Goal: Task Accomplishment & Management: Use online tool/utility

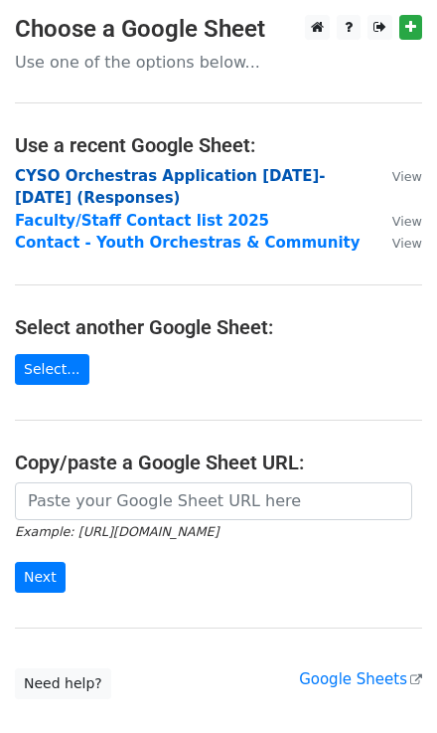
click at [114, 175] on strong "CYSO Orchestras Application [DATE]-[DATE] (Responses)" at bounding box center [170, 187] width 311 height 41
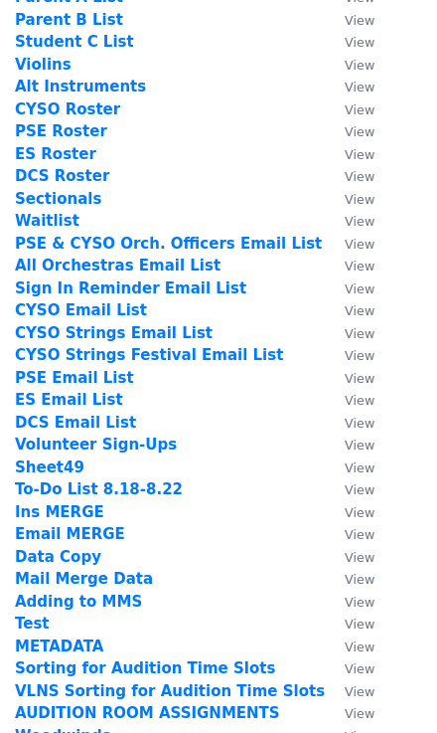
scroll to position [398, 0]
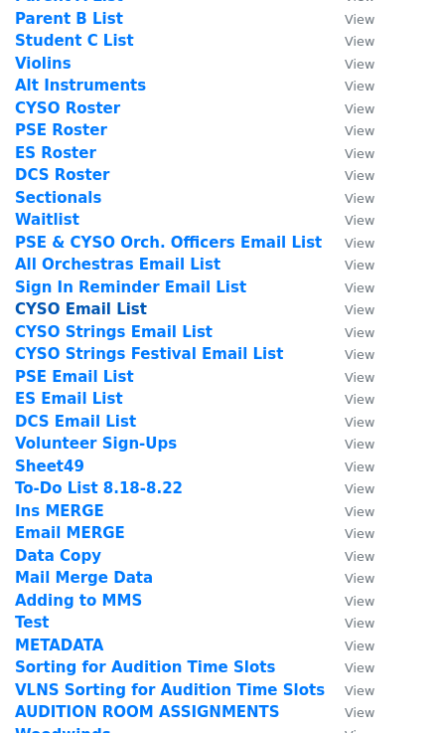
click at [87, 308] on strong "CYSO Email List" at bounding box center [81, 309] width 132 height 18
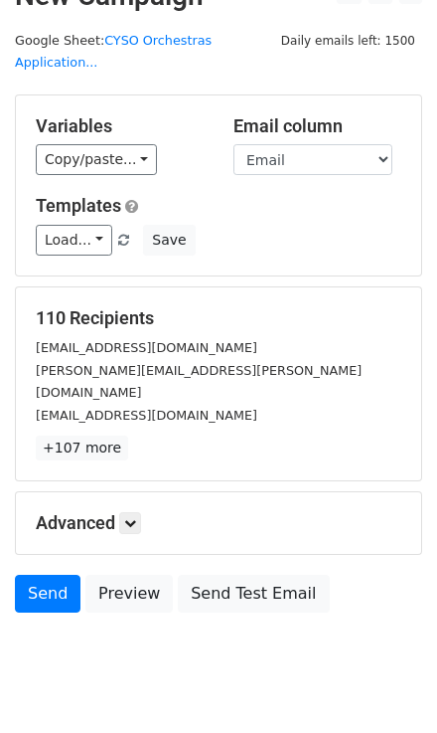
scroll to position [38, 0]
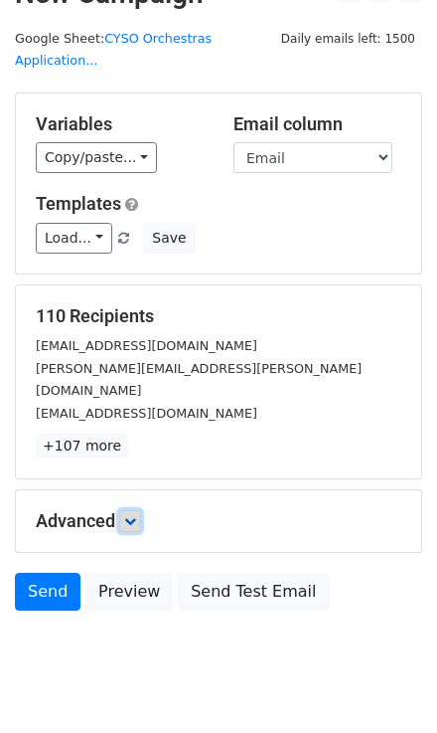
click at [124, 510] on link at bounding box center [130, 521] width 22 height 22
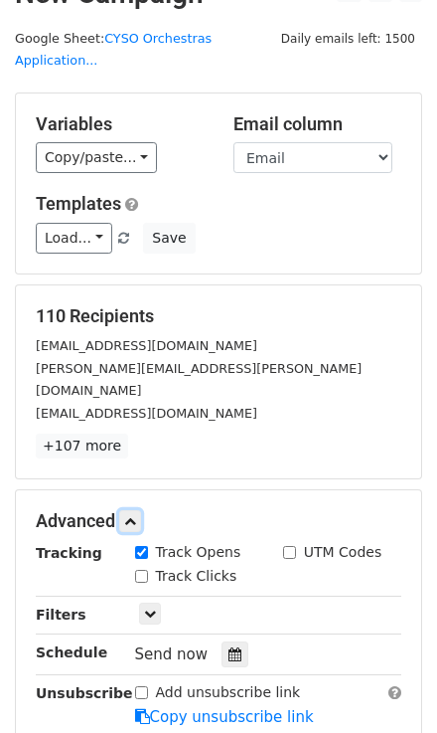
scroll to position [117, 0]
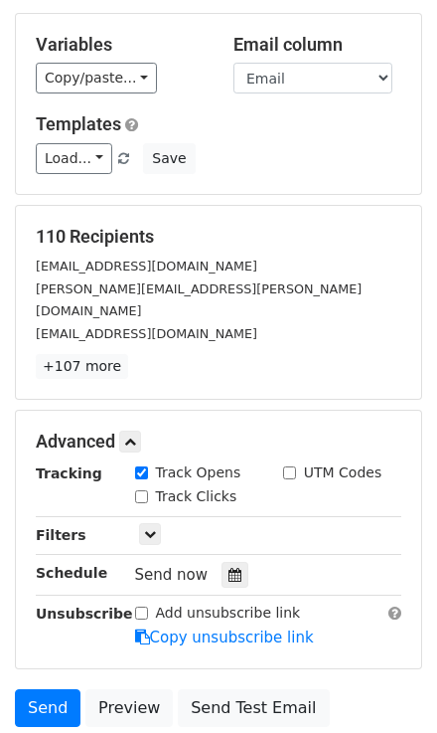
click at [135, 490] on input "Track Clicks" at bounding box center [141, 496] width 13 height 13
checkbox input "true"
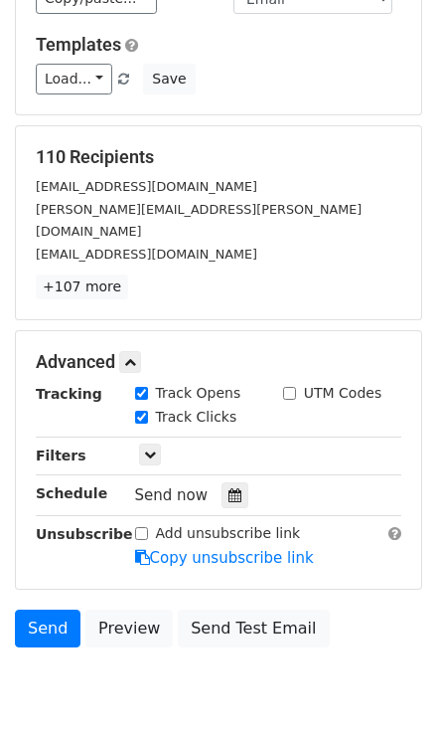
scroll to position [197, 0]
click at [229, 488] on icon at bounding box center [235, 495] width 13 height 14
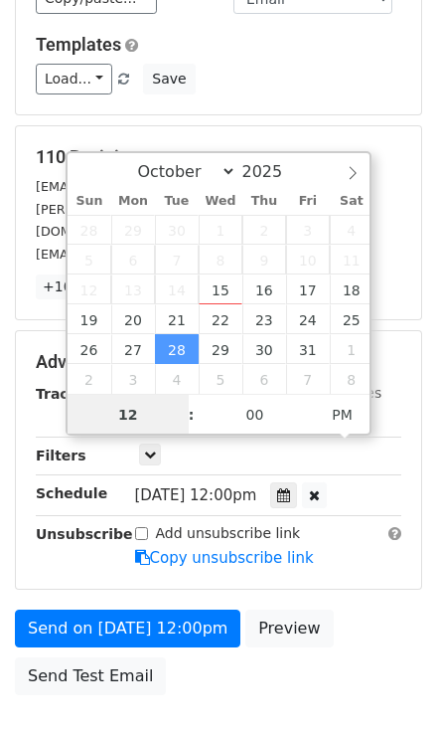
scroll to position [0, 0]
type input "2025-10-28 11:00"
type input "11"
click at [181, 421] on span at bounding box center [182, 425] width 14 height 20
type input "2025-10-28 10:00"
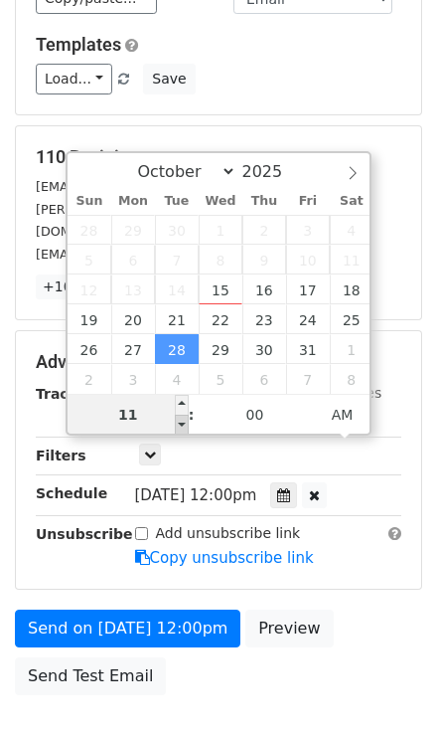
type input "10"
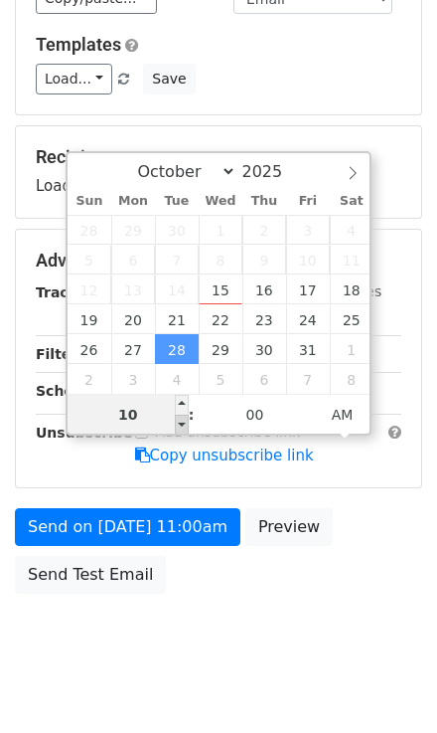
click at [181, 422] on span at bounding box center [182, 425] width 14 height 20
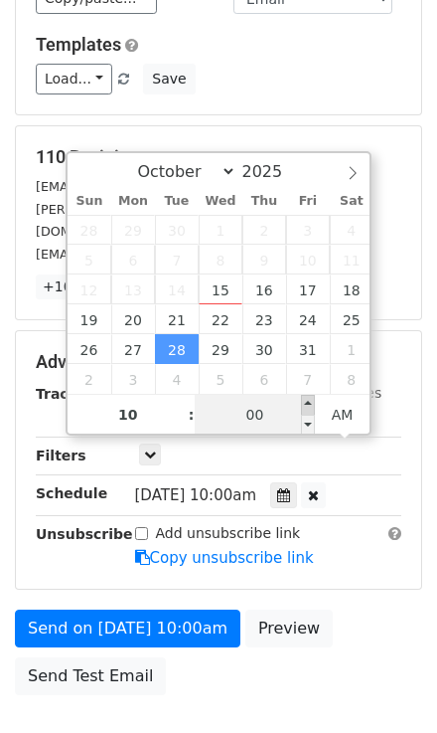
type input "2025-10-28 10:05"
type input "05"
click at [310, 398] on span at bounding box center [308, 405] width 14 height 20
type input "2025-10-28 10:10"
type input "10"
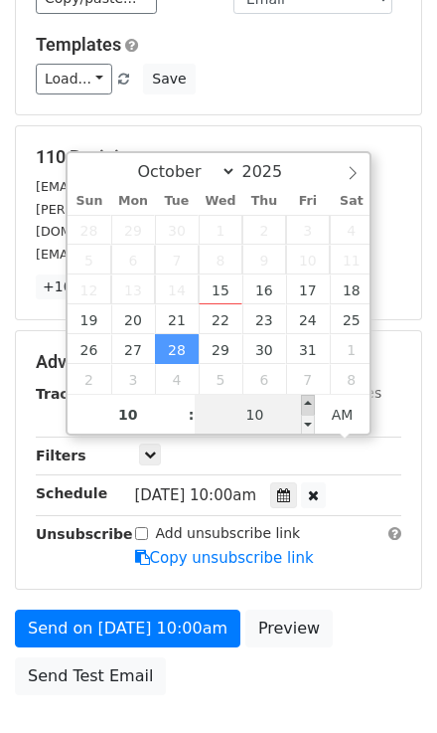
click at [310, 398] on span at bounding box center [308, 405] width 14 height 20
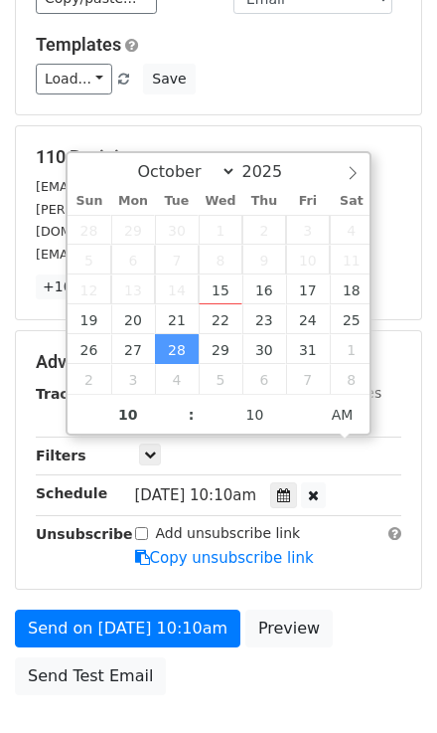
click at [254, 618] on div "Send on Oct 28 at 10:10am Preview Send Test Email" at bounding box center [218, 656] width 437 height 95
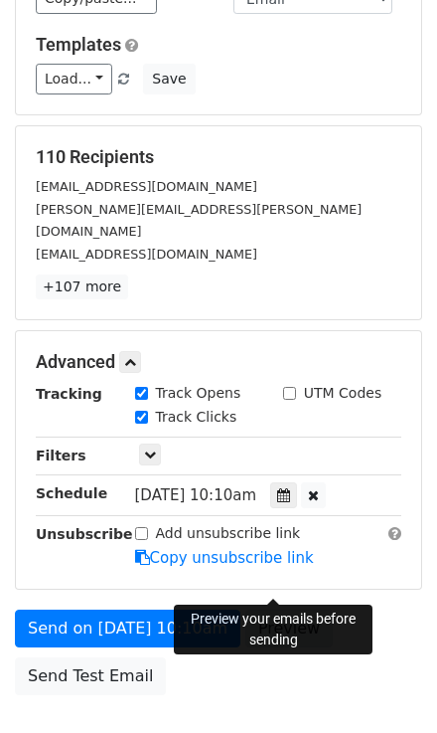
click at [273, 609] on link "Preview" at bounding box center [289, 628] width 87 height 38
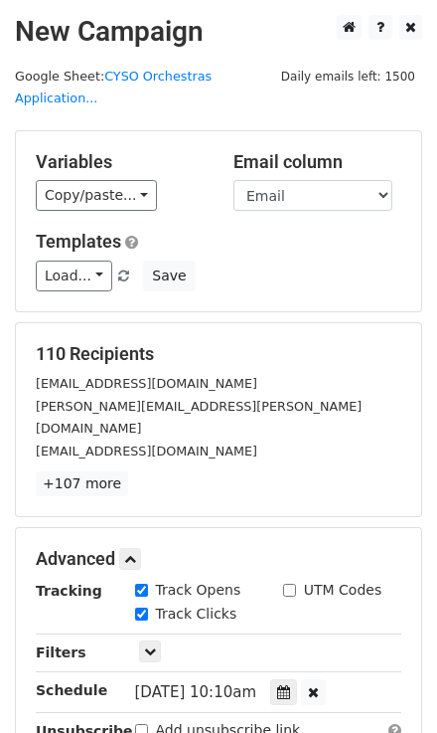
scroll to position [279, 0]
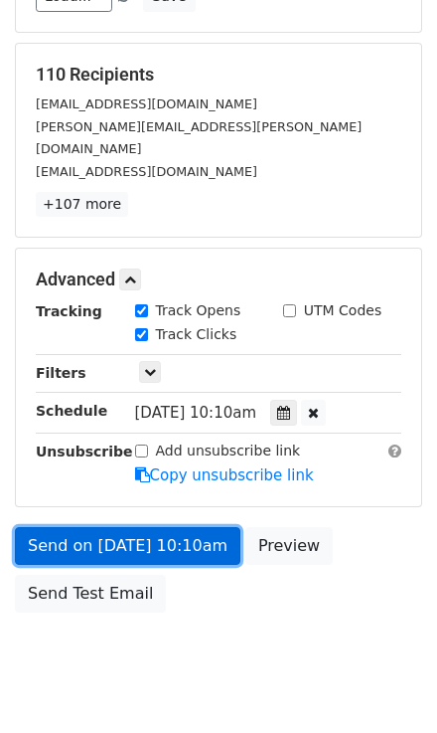
click at [169, 527] on link "Send on Oct 28 at 10:10am" at bounding box center [128, 546] width 226 height 38
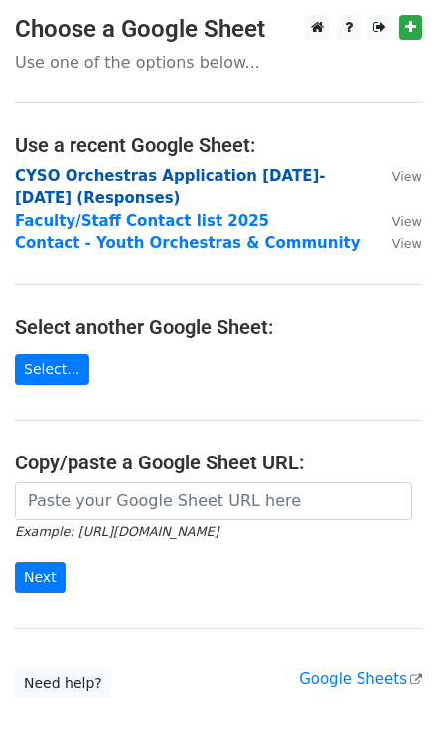
click at [158, 180] on strong "CYSO Orchestras Application [DATE]-[DATE] (Responses)" at bounding box center [170, 187] width 311 height 41
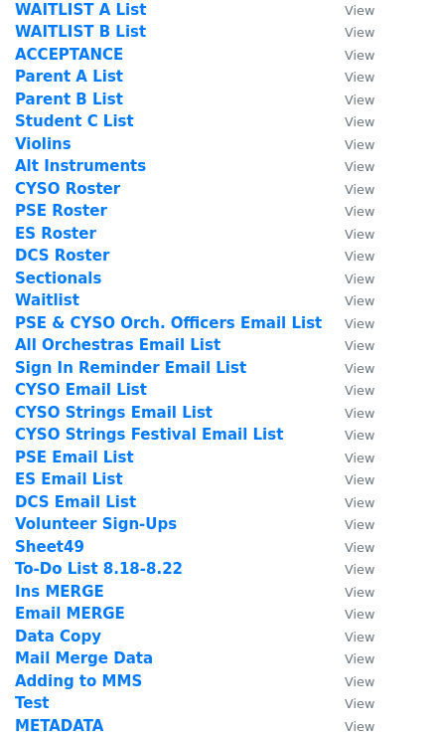
scroll to position [398, 0]
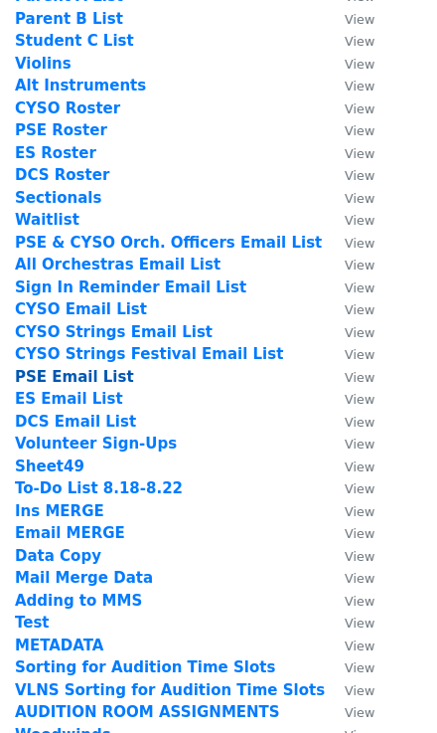
click at [81, 378] on strong "PSE Email List" at bounding box center [74, 377] width 119 height 18
click at [75, 374] on strong "PSE Email List" at bounding box center [74, 377] width 119 height 18
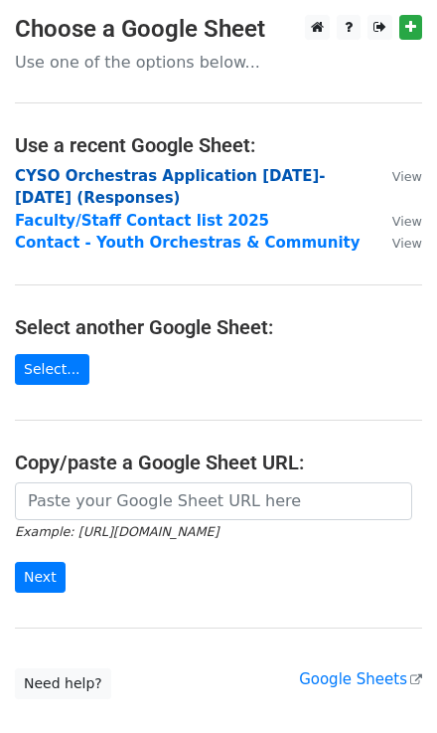
click at [125, 172] on strong "CYSO Orchestras Application [DATE]-[DATE] (Responses)" at bounding box center [170, 187] width 311 height 41
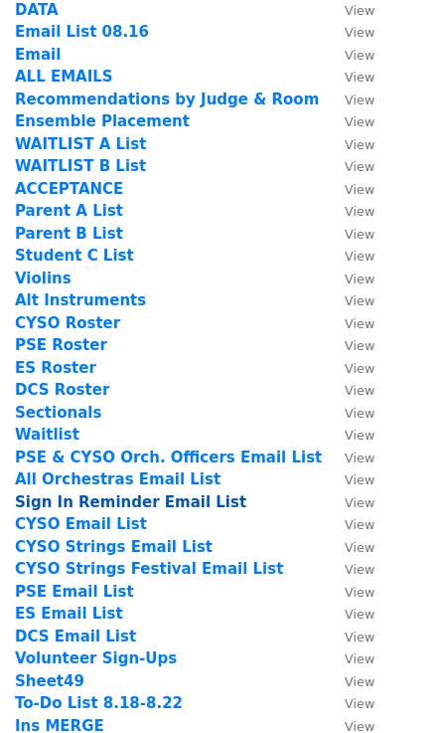
scroll to position [318, 0]
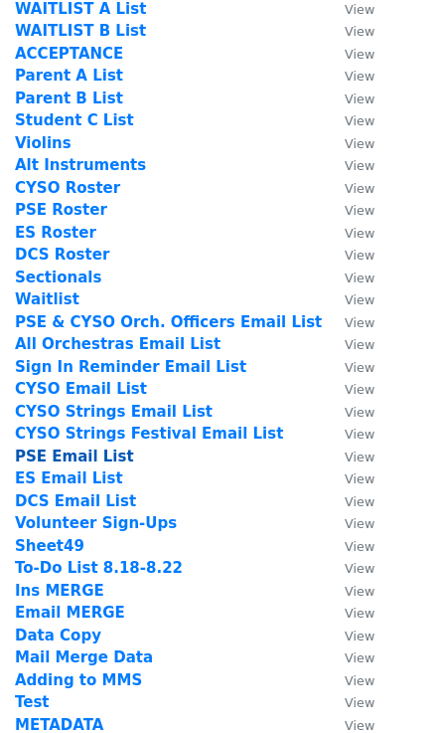
click at [71, 459] on strong "PSE Email List" at bounding box center [74, 456] width 119 height 18
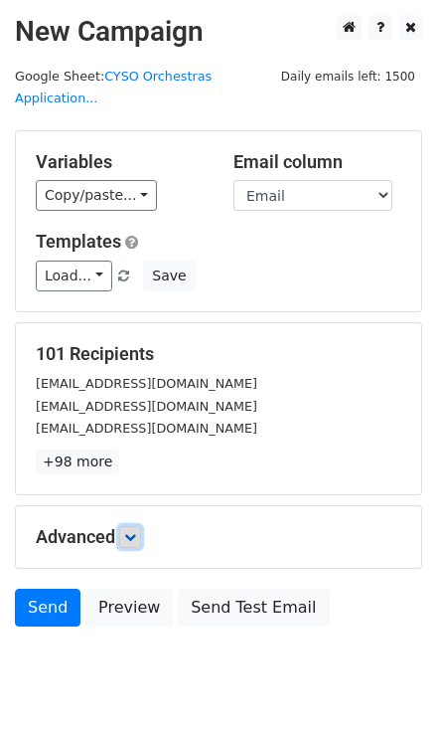
click at [133, 531] on icon at bounding box center [130, 537] width 12 height 12
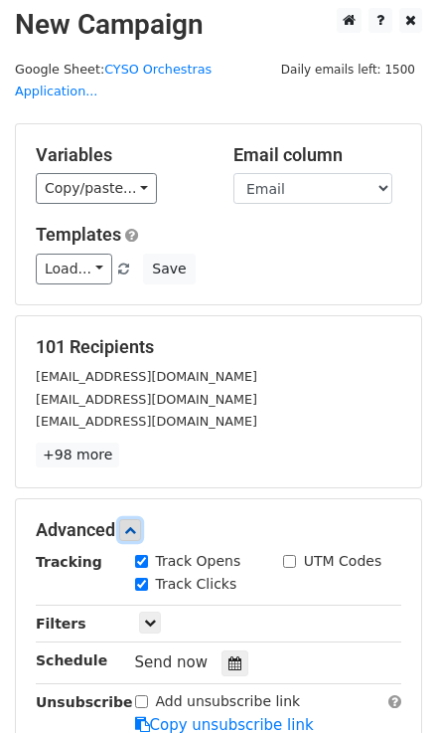
scroll to position [233, 0]
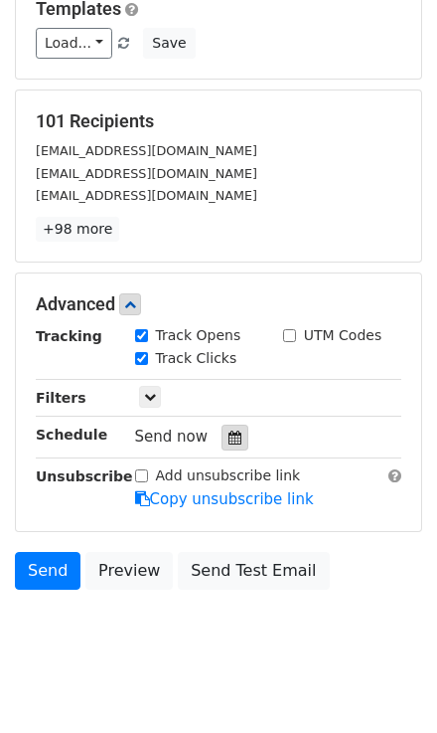
click at [232, 424] on div at bounding box center [235, 437] width 27 height 26
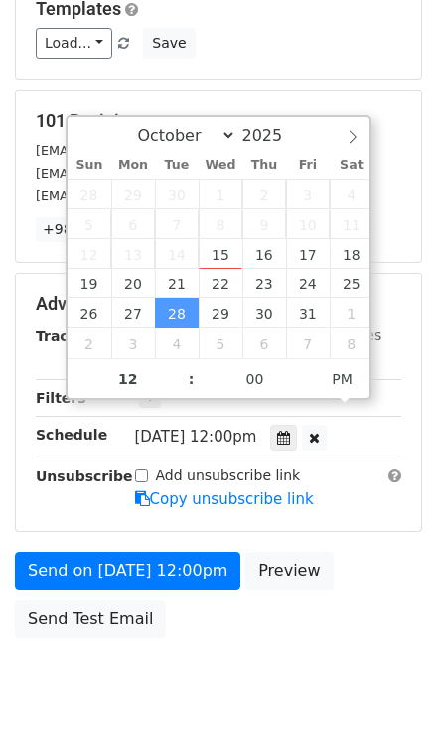
click at [193, 389] on span ":" at bounding box center [192, 379] width 6 height 40
type input "2025-10-28 11:00"
type input "11"
click at [180, 388] on span at bounding box center [182, 389] width 14 height 20
type input "2025-10-28 10:00"
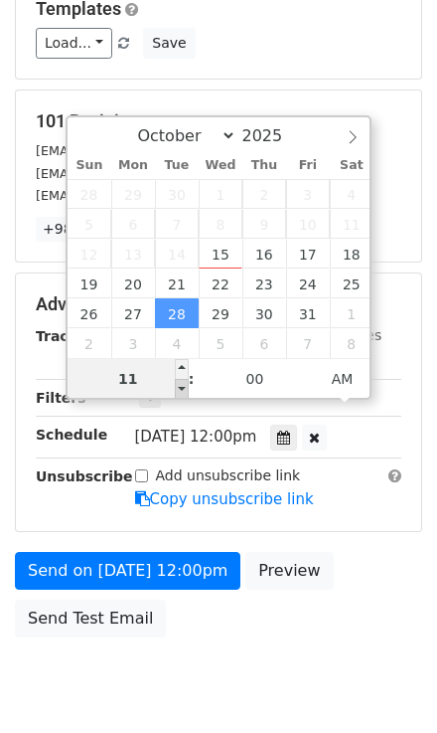
type input "10"
click at [180, 388] on span at bounding box center [182, 389] width 14 height 20
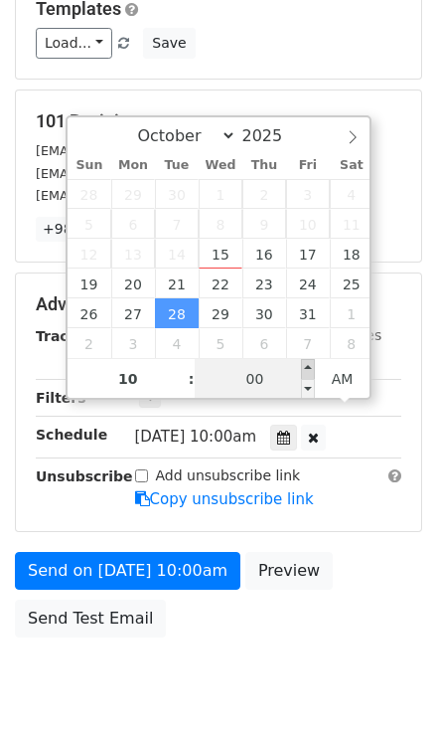
type input "2025-10-28 10:05"
type input "05"
click at [312, 364] on span at bounding box center [308, 369] width 14 height 20
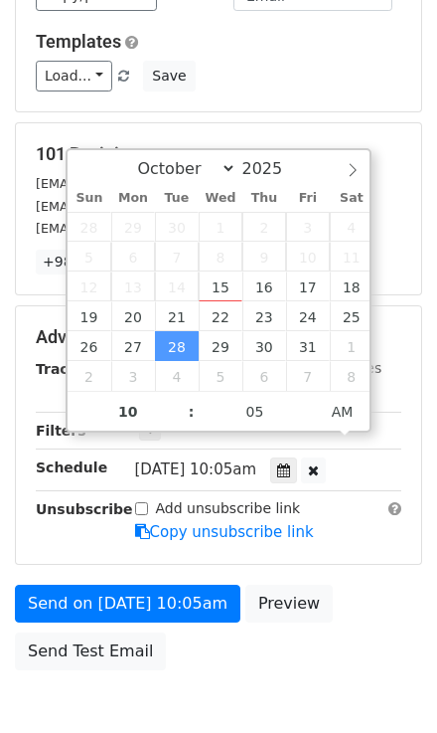
click at [378, 585] on div "Send on Oct 28 at 10:05am Preview Send Test Email" at bounding box center [218, 632] width 437 height 95
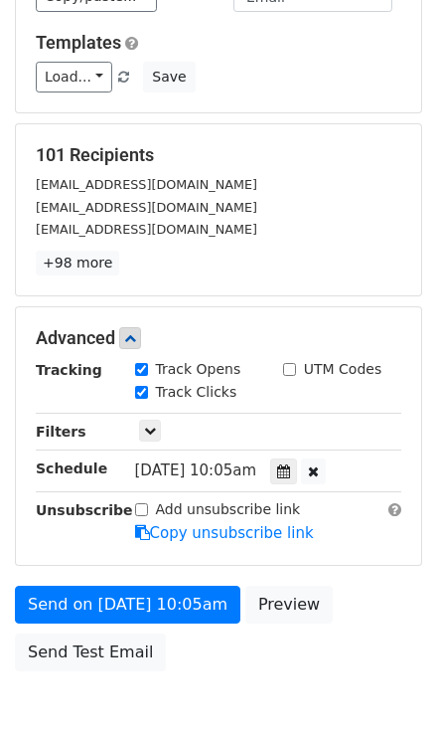
scroll to position [239, 0]
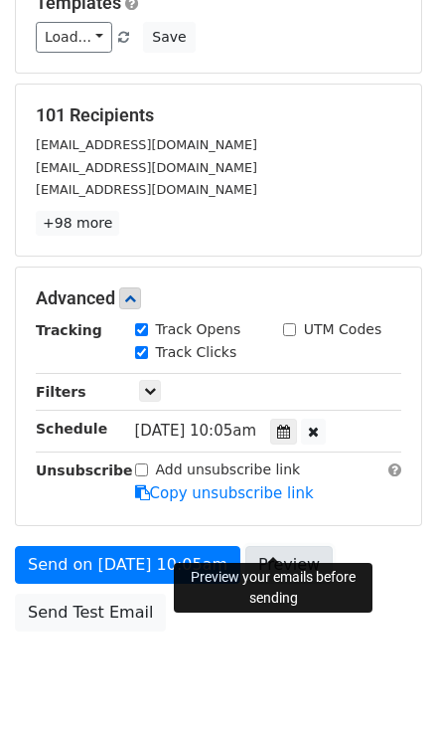
click at [273, 546] on link "Preview" at bounding box center [289, 565] width 87 height 38
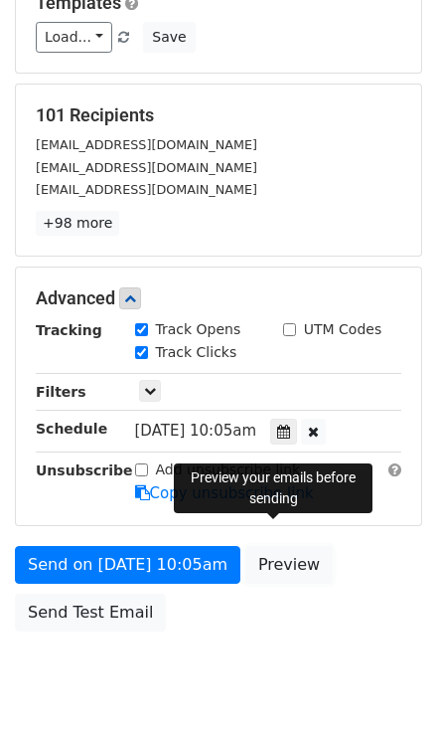
scroll to position [0, 0]
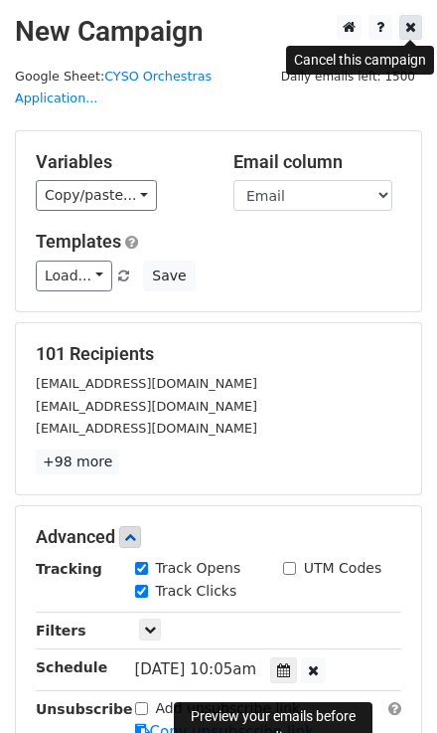
click at [408, 29] on icon at bounding box center [411, 27] width 11 height 14
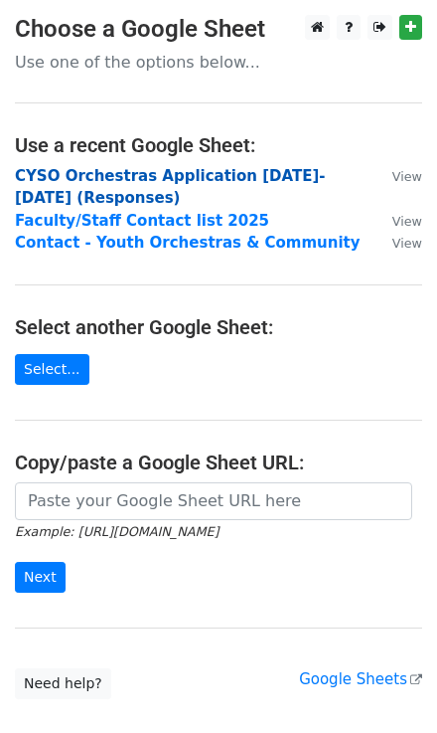
click at [149, 172] on strong "CYSO Orchestras Application 2025-2026 (Responses)" at bounding box center [170, 187] width 311 height 41
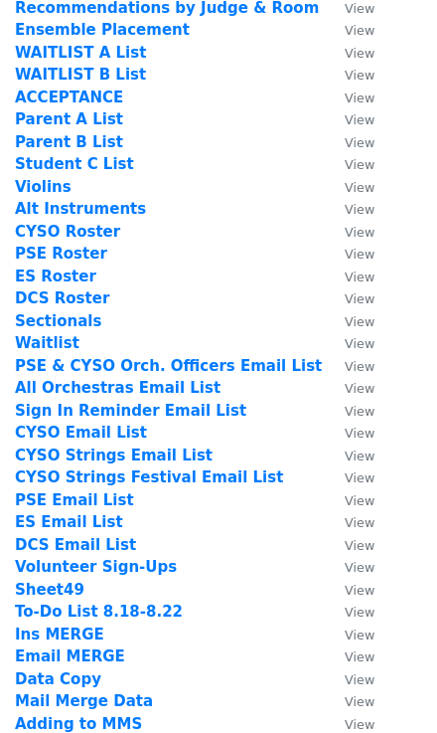
scroll to position [398, 0]
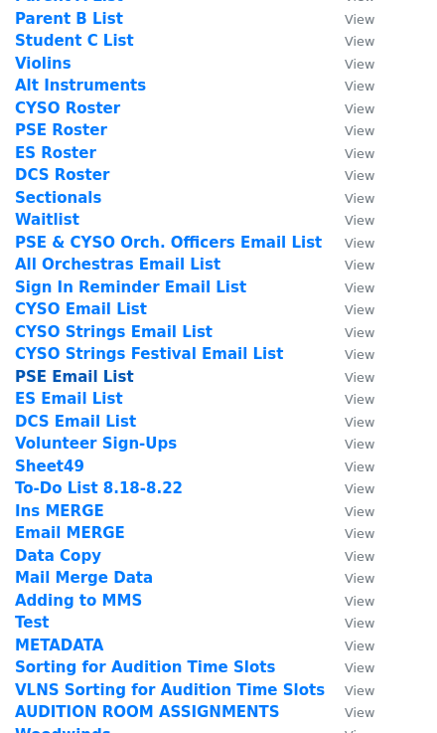
click at [63, 377] on strong "PSE Email List" at bounding box center [74, 377] width 119 height 18
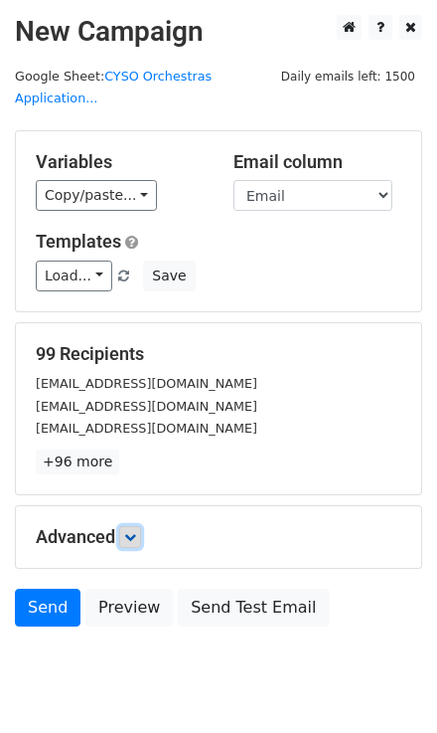
click at [132, 531] on icon at bounding box center [130, 537] width 12 height 12
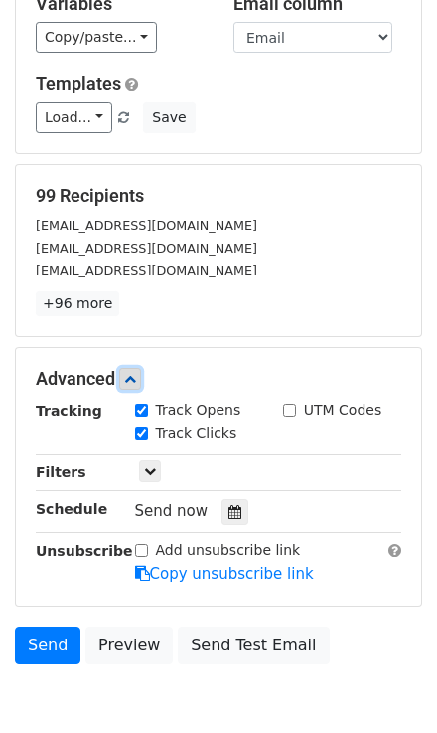
scroll to position [159, 0]
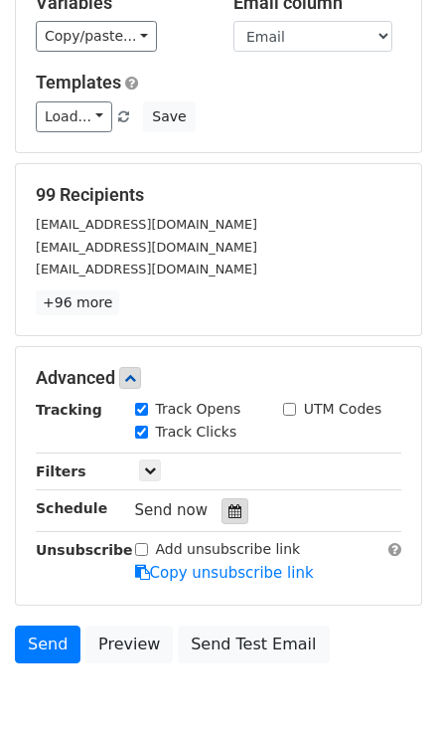
click at [229, 504] on icon at bounding box center [235, 511] width 13 height 14
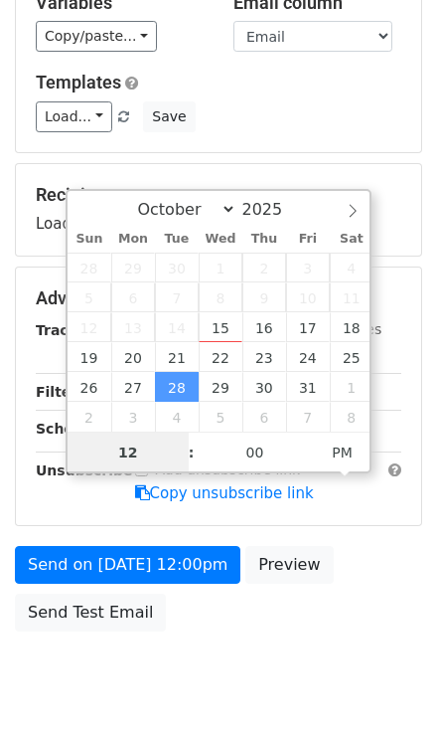
scroll to position [0, 0]
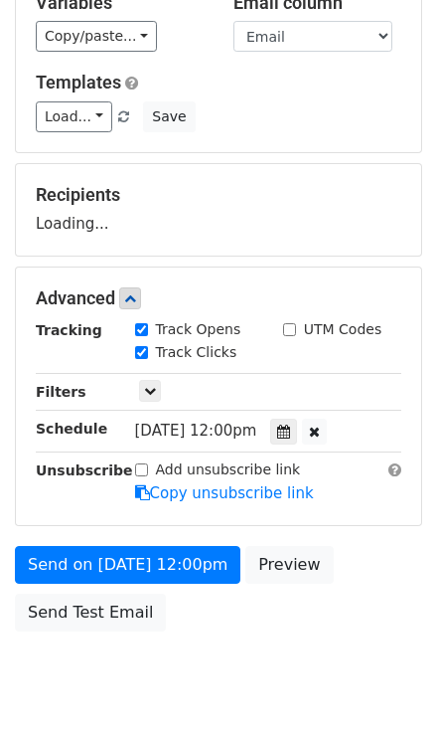
click at [344, 485] on div "Advanced Tracking Track Opens UTM Codes Track Clicks Filters Only include sprea…" at bounding box center [219, 395] width 406 height 257
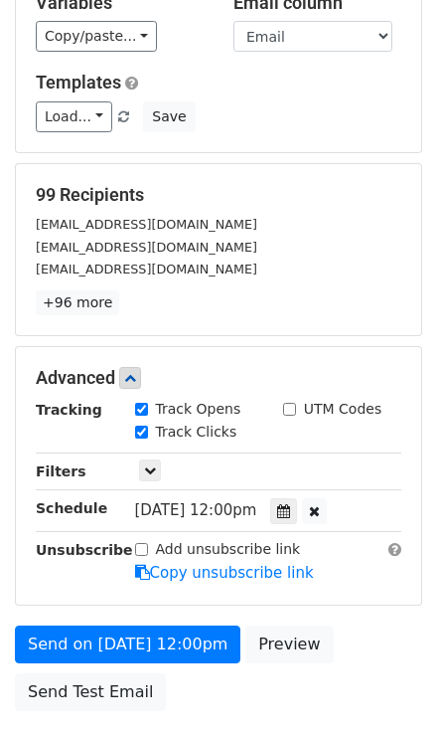
click at [275, 497] on div "Tue, Oct 28, 12:00pm 2025-10-28 12:00" at bounding box center [252, 510] width 234 height 27
click at [290, 504] on icon at bounding box center [283, 511] width 13 height 14
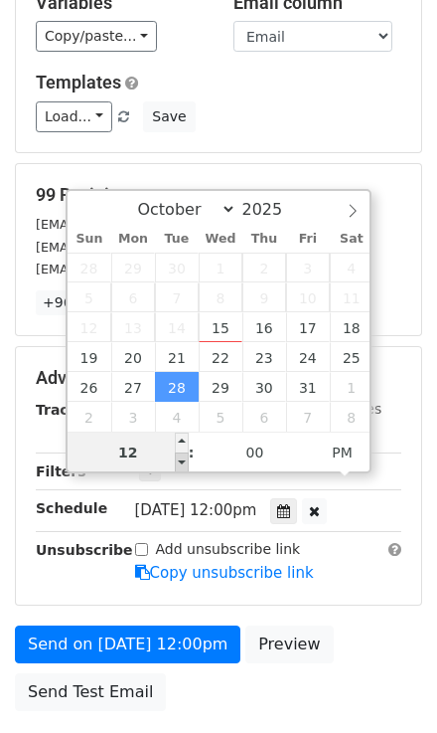
type input "2025-10-28 11:00"
type input "11"
click at [187, 457] on span at bounding box center [182, 462] width 14 height 20
type input "2025-10-28 10:00"
type input "10"
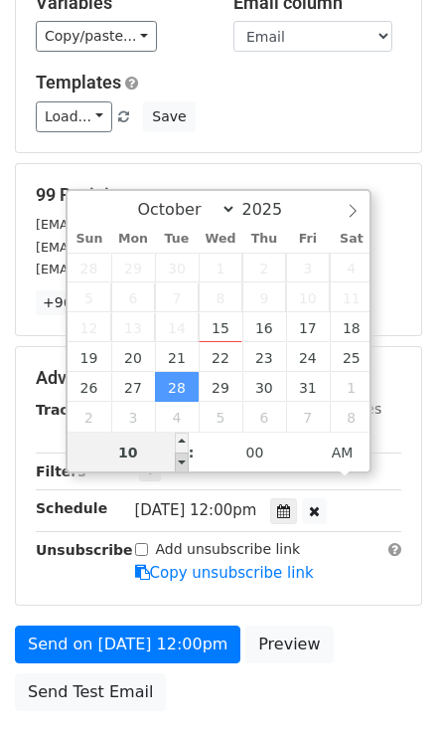
click at [187, 457] on span at bounding box center [182, 462] width 14 height 20
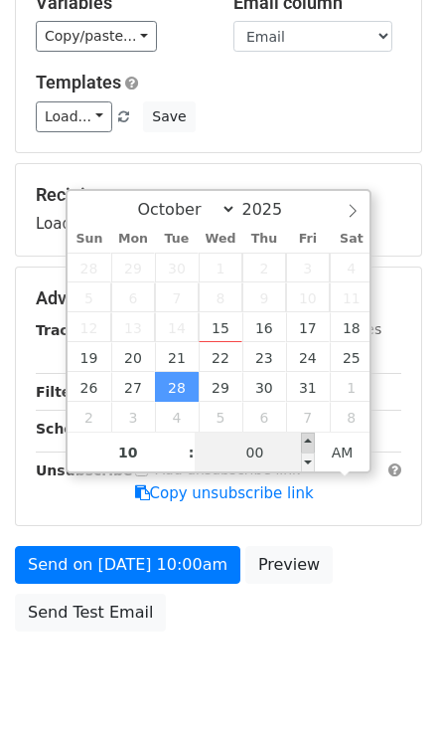
type input "2025-10-28 10:05"
type input "05"
click at [309, 437] on span at bounding box center [308, 442] width 14 height 20
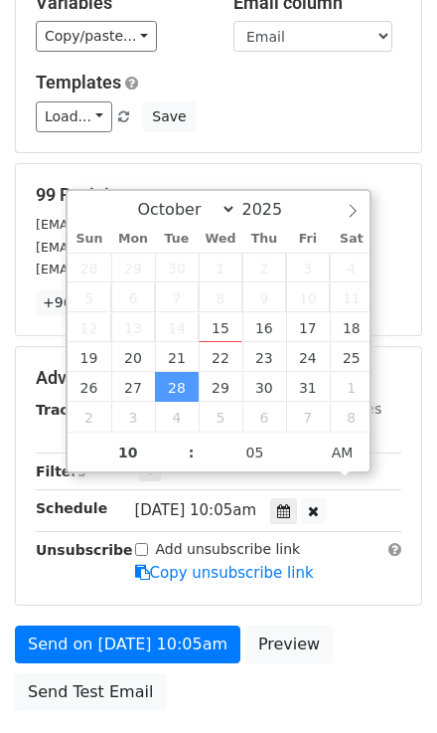
click at [378, 539] on div "Add unsubscribe link Copy unsubscribe link" at bounding box center [268, 562] width 297 height 46
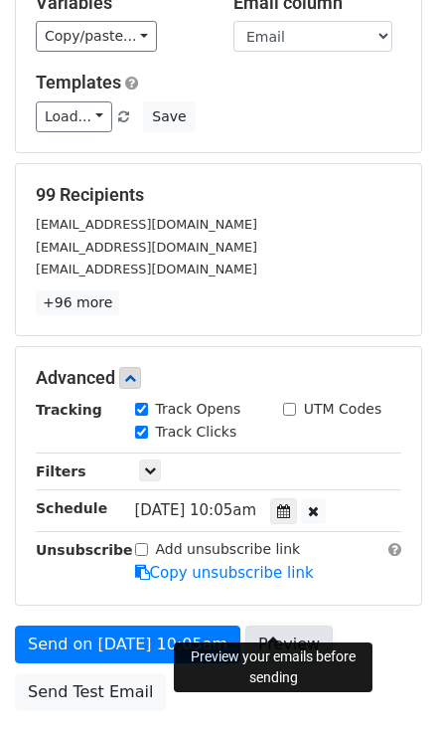
click at [284, 625] on link "Preview" at bounding box center [289, 644] width 87 height 38
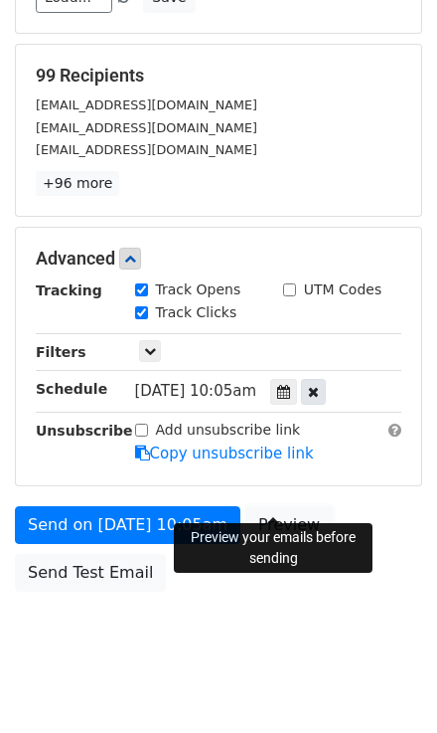
scroll to position [279, 0]
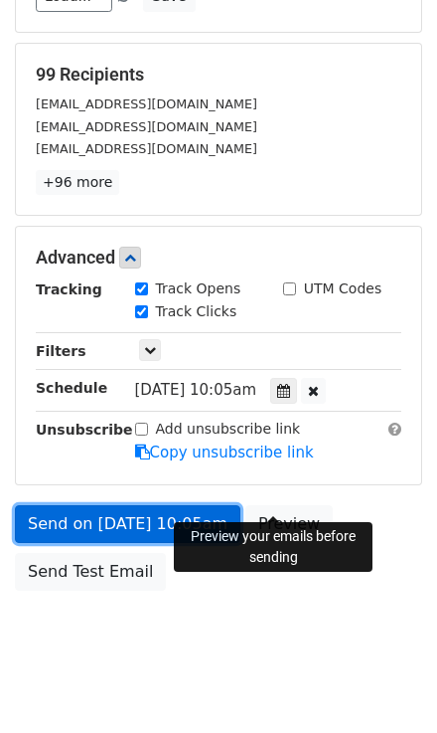
click at [117, 505] on link "Send on Oct 28 at 10:05am" at bounding box center [128, 524] width 226 height 38
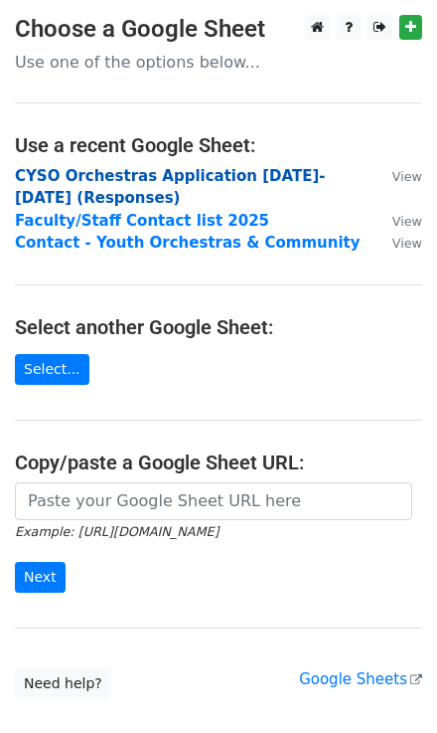
click at [67, 190] on strong "CYSO Orchestras Application [DATE]-[DATE] (Responses)" at bounding box center [170, 187] width 311 height 41
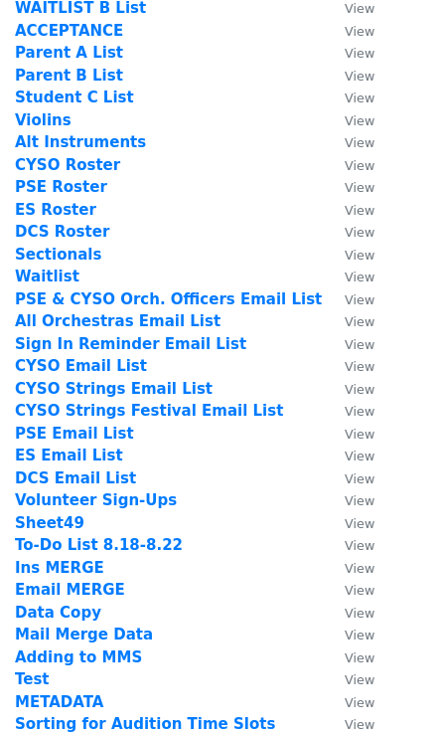
scroll to position [398, 0]
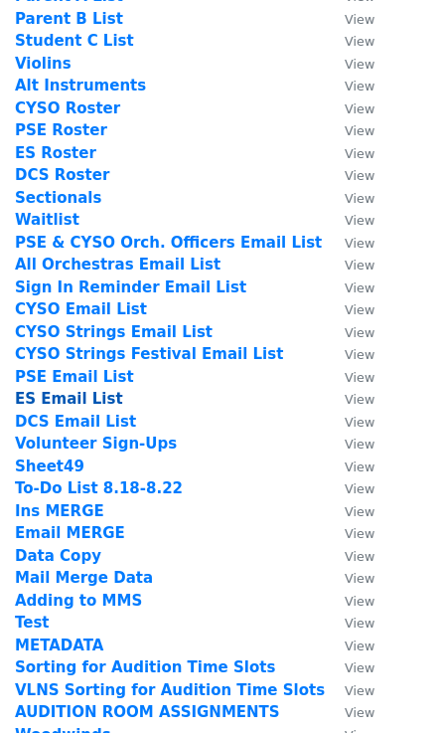
click at [68, 400] on strong "ES Email List" at bounding box center [69, 399] width 108 height 18
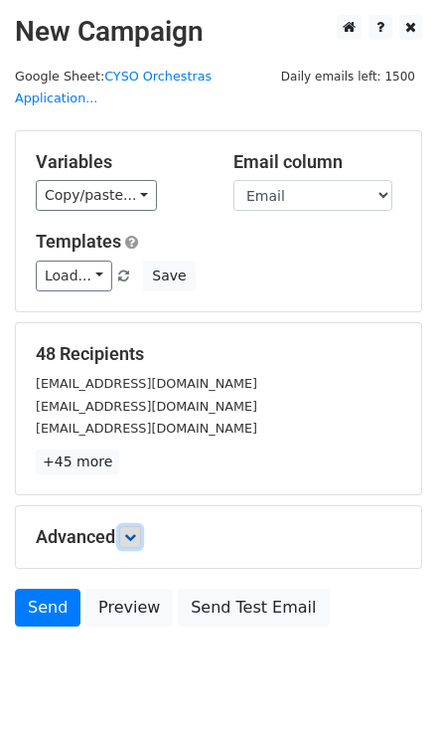
click at [135, 531] on icon at bounding box center [130, 537] width 12 height 12
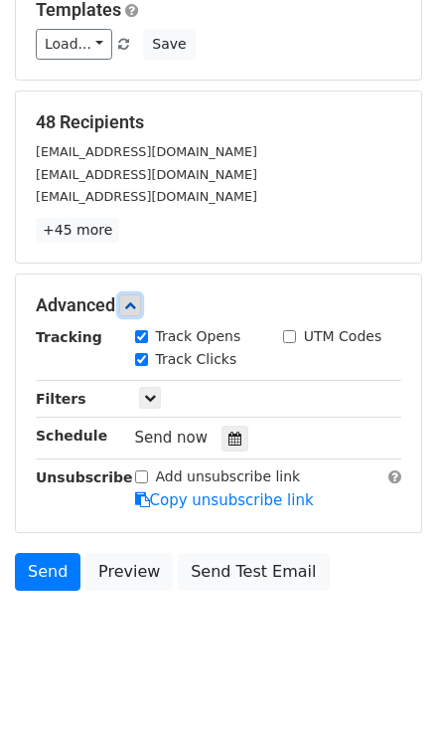
scroll to position [233, 0]
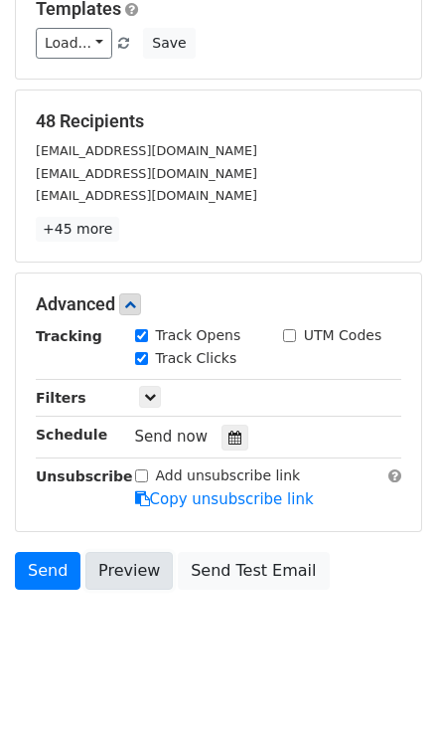
click at [134, 552] on link "Preview" at bounding box center [128, 571] width 87 height 38
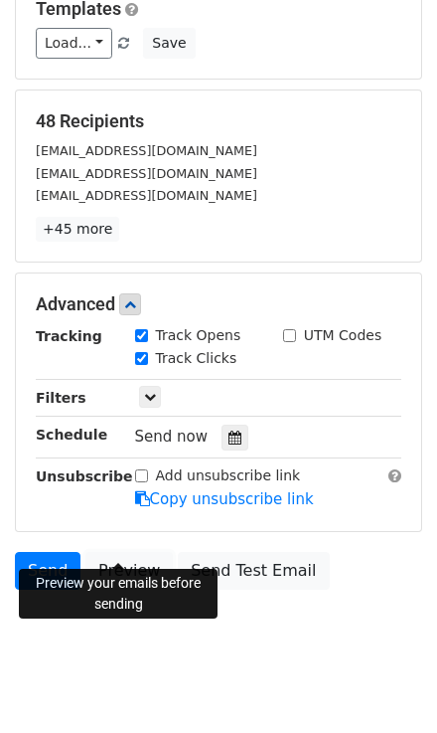
scroll to position [0, 0]
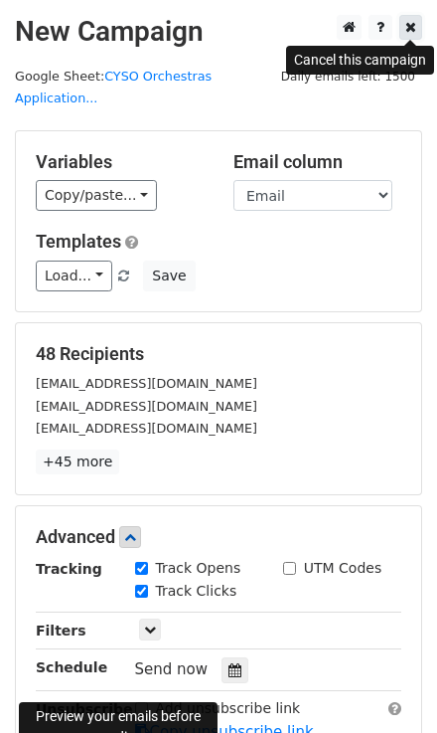
click at [408, 28] on icon at bounding box center [411, 27] width 11 height 14
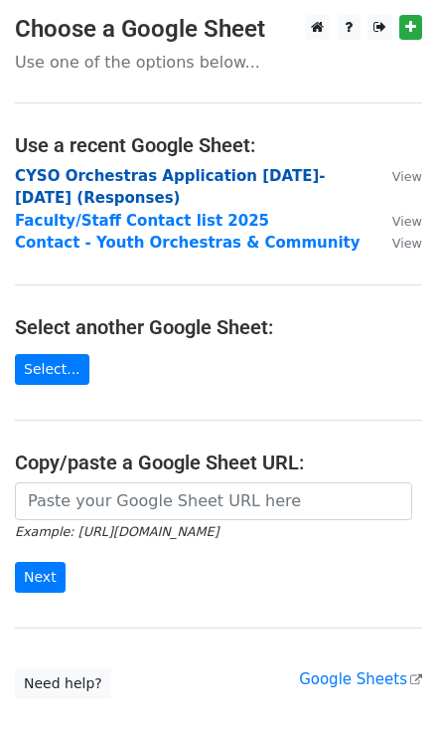
click at [201, 173] on strong "CYSO Orchestras Application 2025-2026 (Responses)" at bounding box center [170, 187] width 311 height 41
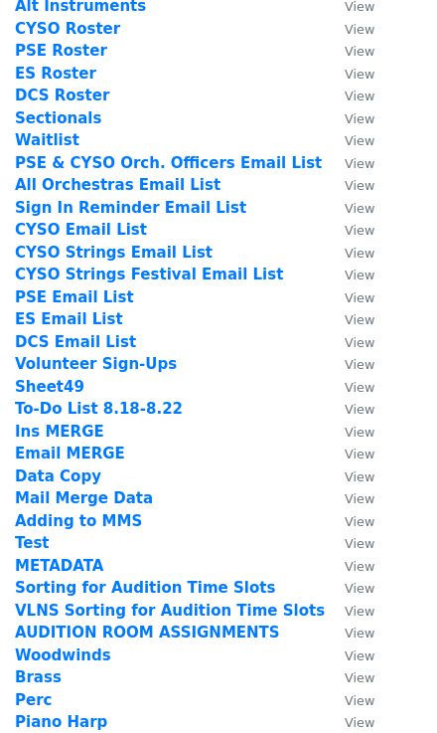
scroll to position [477, 0]
click at [66, 318] on strong "ES Email List" at bounding box center [69, 319] width 108 height 18
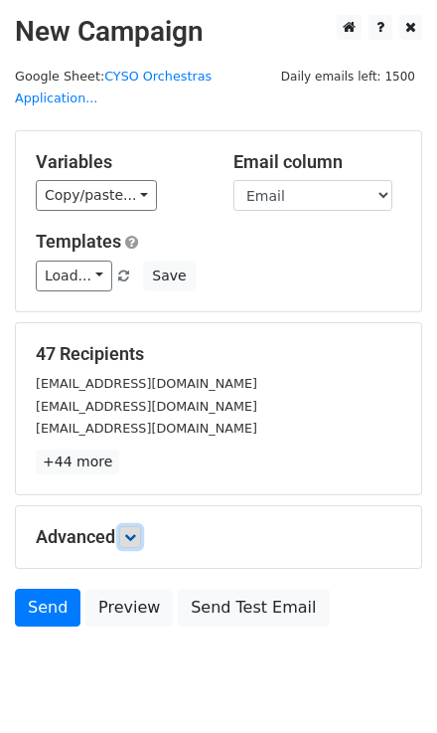
click at [133, 531] on icon at bounding box center [130, 537] width 12 height 12
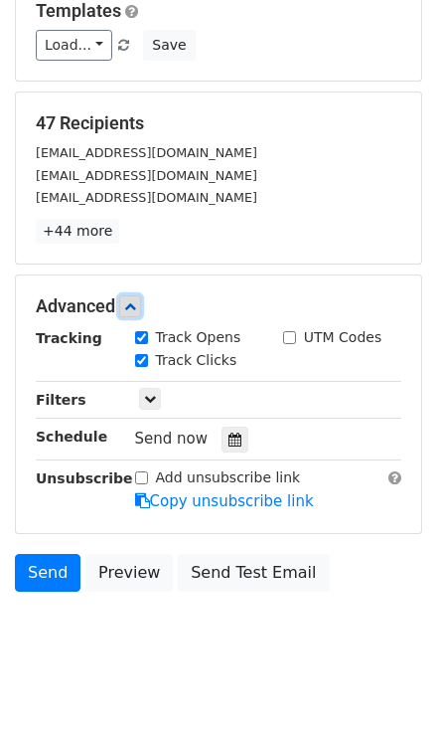
scroll to position [233, 0]
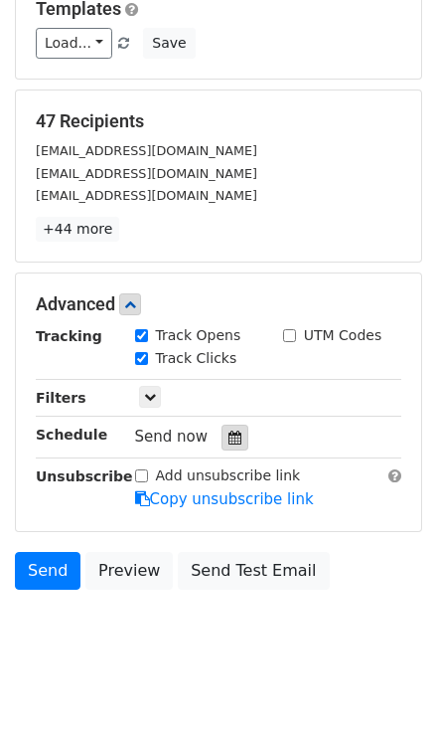
click at [229, 430] on icon at bounding box center [235, 437] width 13 height 14
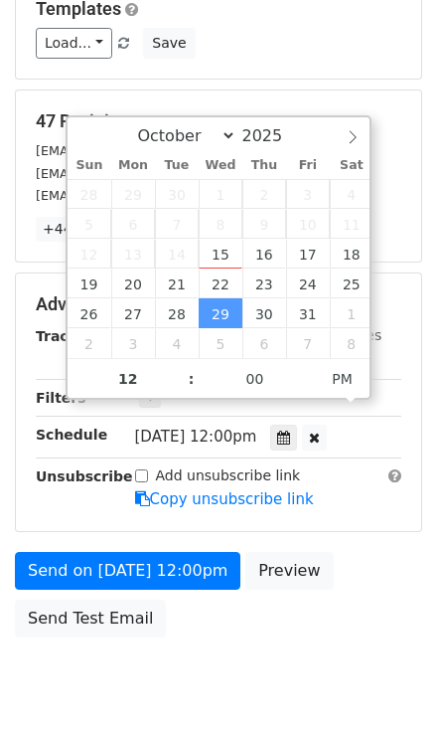
click at [192, 387] on span ":" at bounding box center [192, 379] width 6 height 40
click at [189, 385] on span ":" at bounding box center [192, 379] width 6 height 40
type input "[DATE] 11:00"
type input "11"
click at [184, 386] on span at bounding box center [182, 389] width 14 height 20
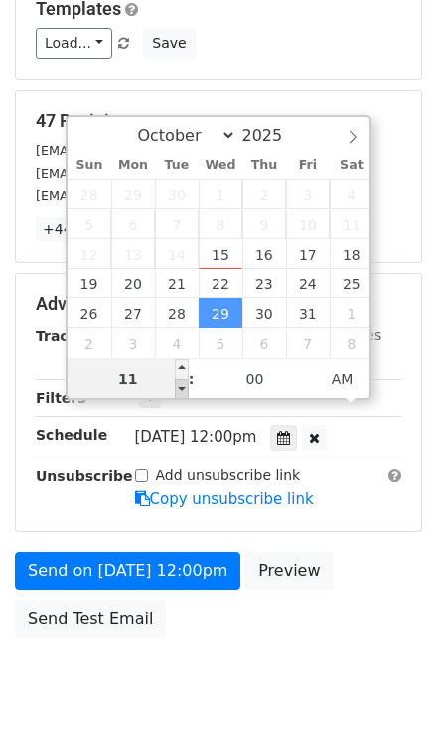
type input "2025-10-29 10:00"
type input "10"
click at [184, 386] on span at bounding box center [182, 389] width 14 height 20
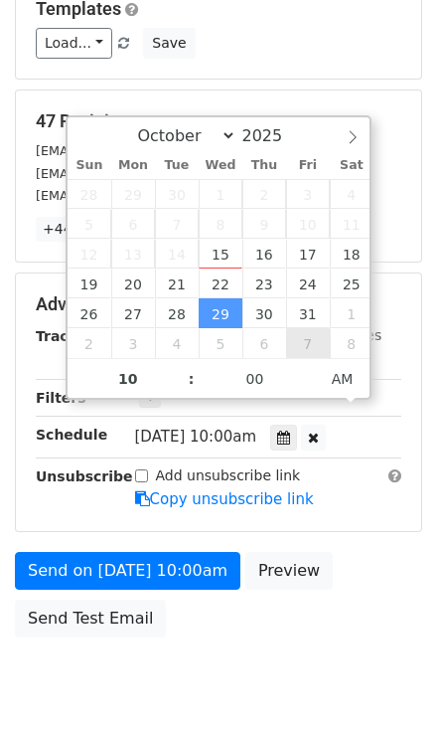
scroll to position [200, 0]
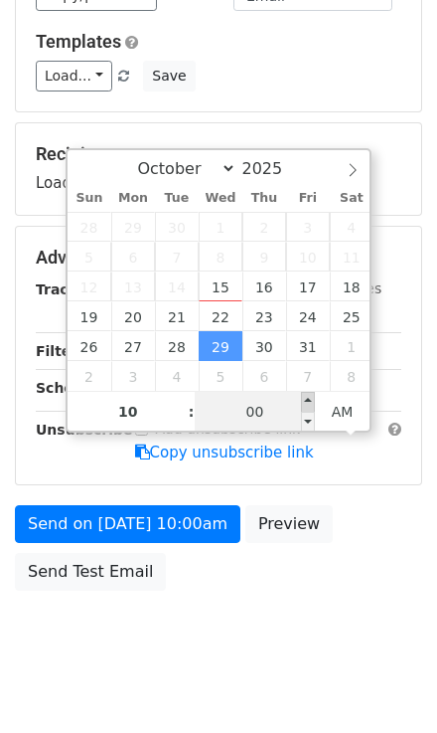
type input "2025-10-29 10:05"
type input "05"
click at [310, 401] on span at bounding box center [308, 402] width 14 height 20
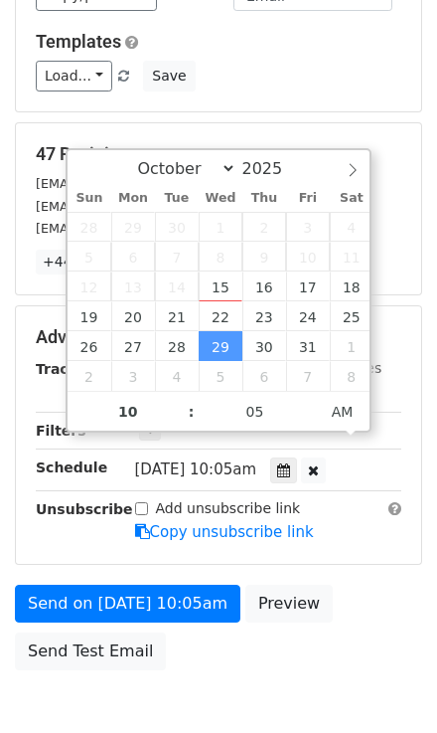
click at [266, 577] on body "New Campaign Daily emails left: 1500 Google Sheet: CYSO Orchestras Application.…" at bounding box center [218, 287] width 437 height 944
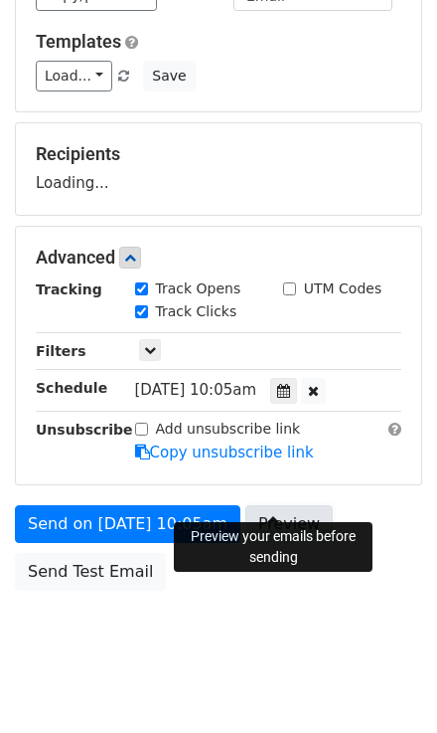
click at [274, 505] on link "Preview" at bounding box center [289, 524] width 87 height 38
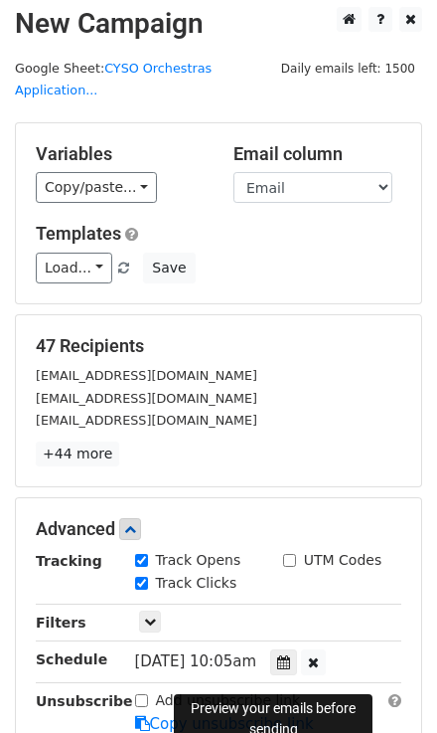
scroll to position [0, 0]
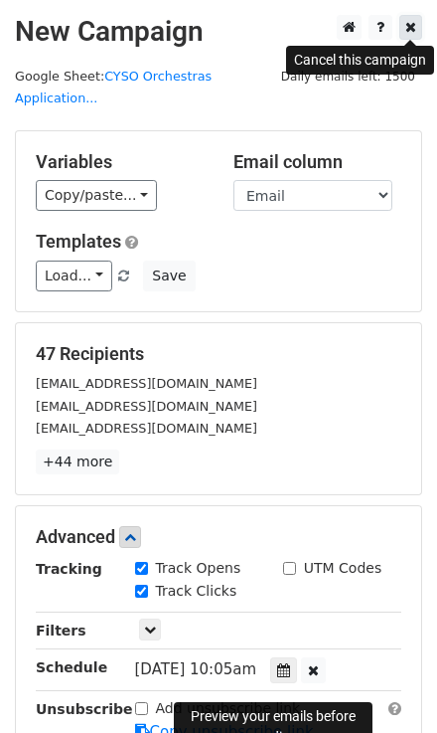
click at [411, 29] on icon at bounding box center [411, 27] width 11 height 14
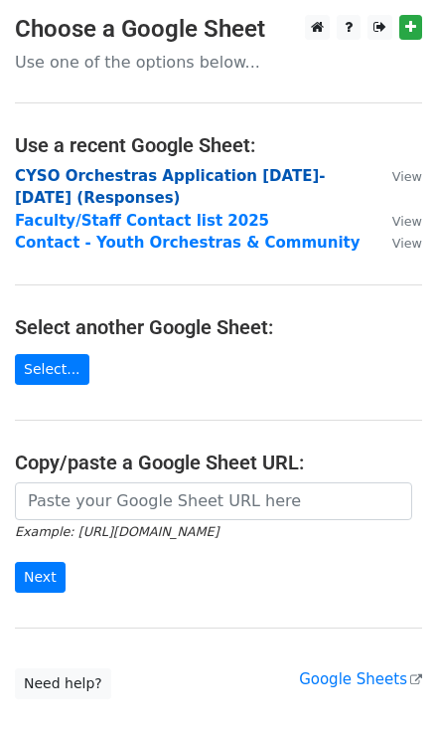
click at [208, 172] on strong "CYSO Orchestras Application [DATE]-[DATE] (Responses)" at bounding box center [170, 187] width 311 height 41
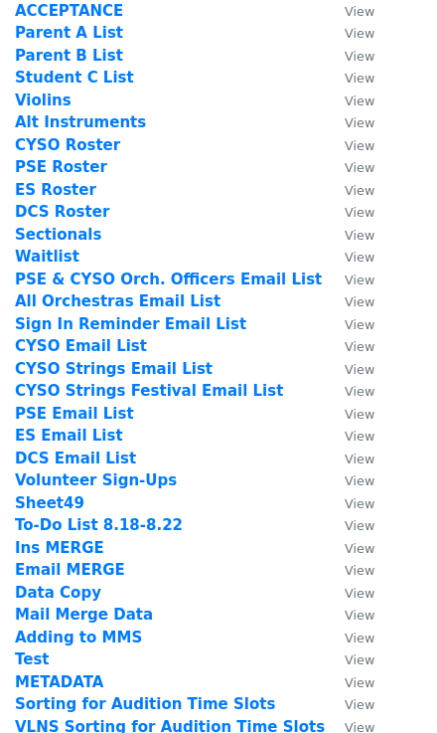
scroll to position [398, 0]
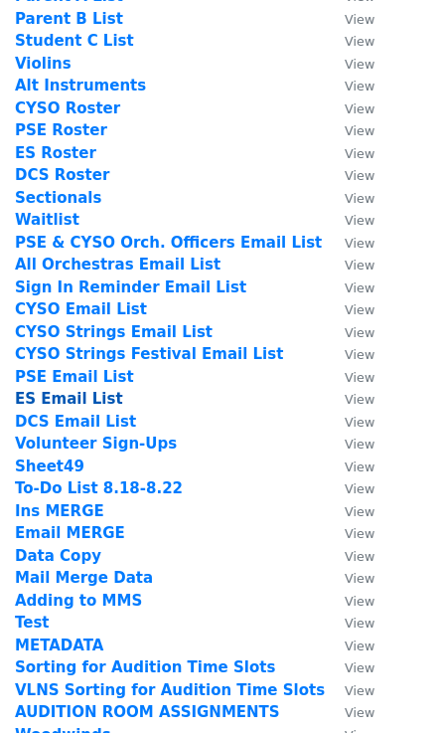
click at [77, 398] on strong "ES Email List" at bounding box center [69, 399] width 108 height 18
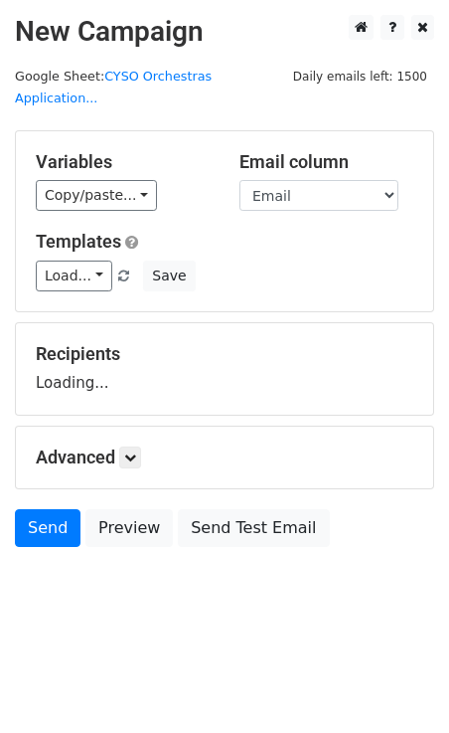
click at [124, 426] on div "Advanced Tracking Track Opens UTM Codes Track Clicks Filters Only include sprea…" at bounding box center [225, 457] width 418 height 62
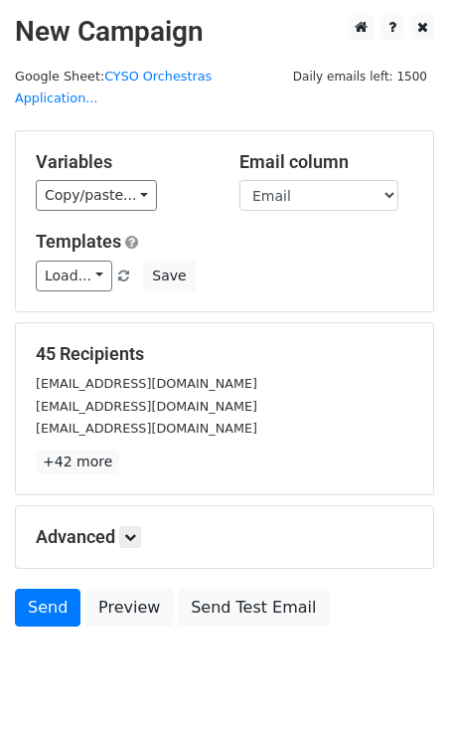
click at [134, 449] on p "+42 more" at bounding box center [225, 461] width 378 height 25
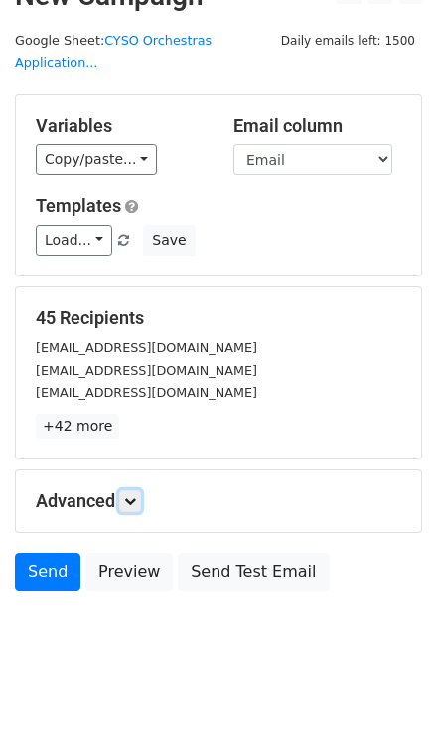
scroll to position [38, 0]
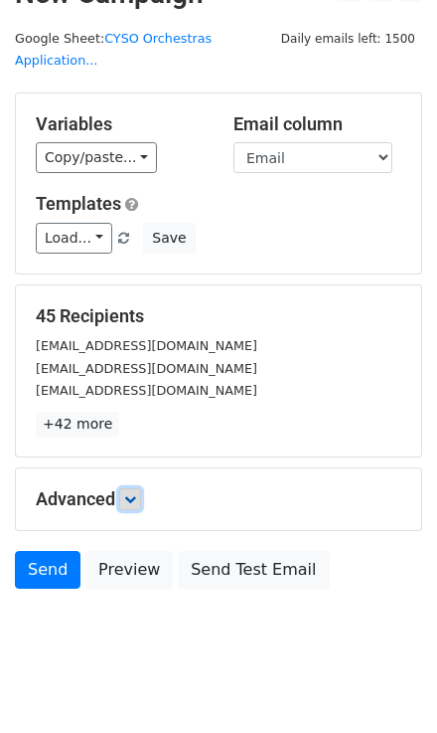
click at [133, 488] on link at bounding box center [130, 499] width 22 height 22
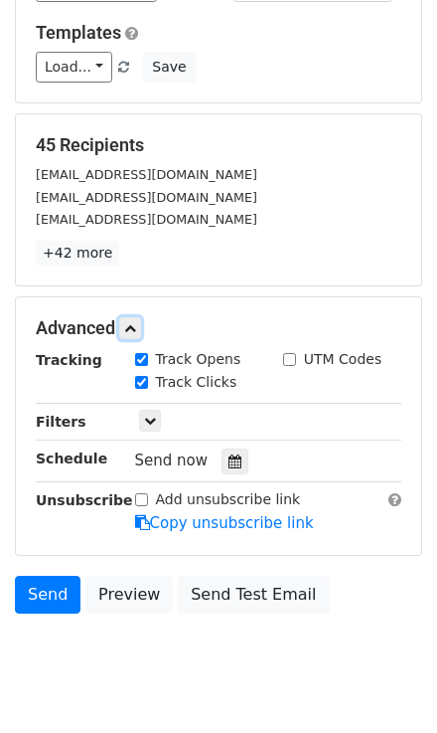
scroll to position [233, 0]
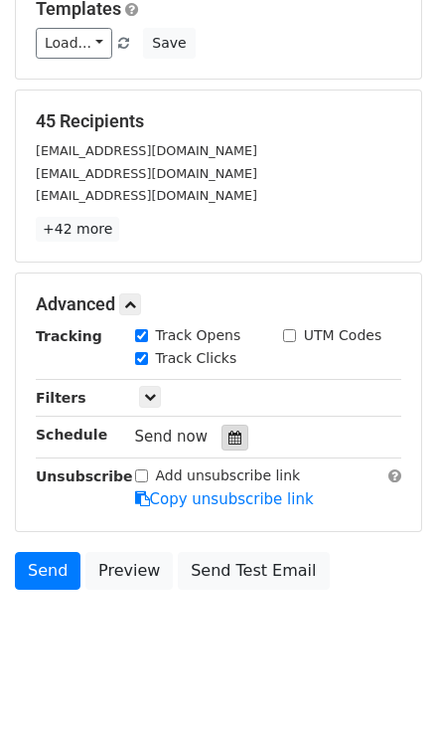
click at [222, 424] on div at bounding box center [235, 437] width 27 height 26
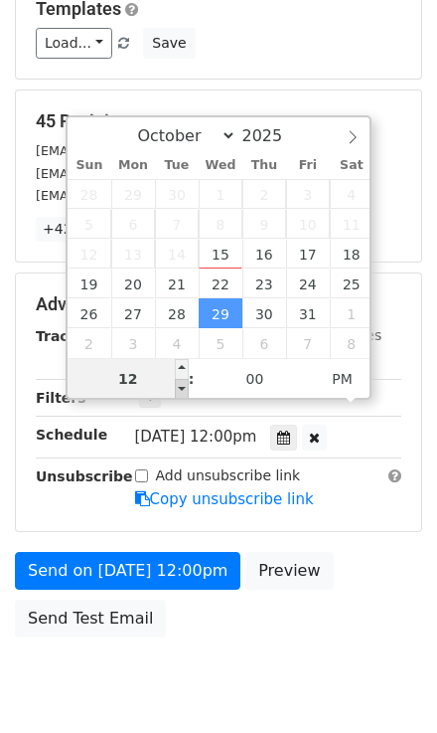
type input "2025-10-29 11:00"
type input "11"
click at [179, 386] on span at bounding box center [182, 389] width 14 height 20
type input "2025-10-29 10:00"
type input "10"
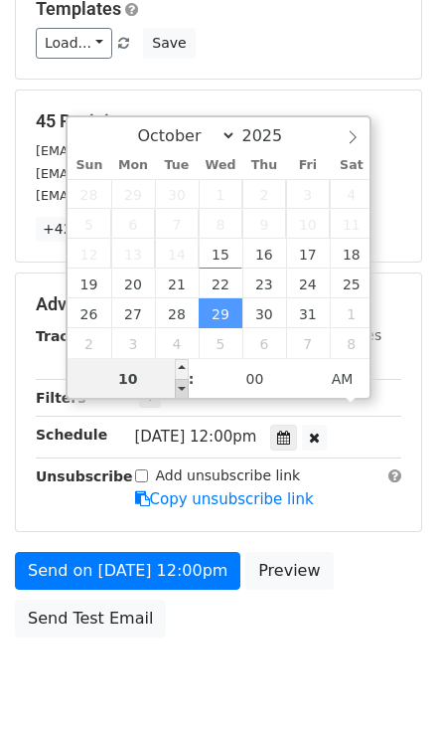
click at [179, 386] on span at bounding box center [182, 389] width 14 height 20
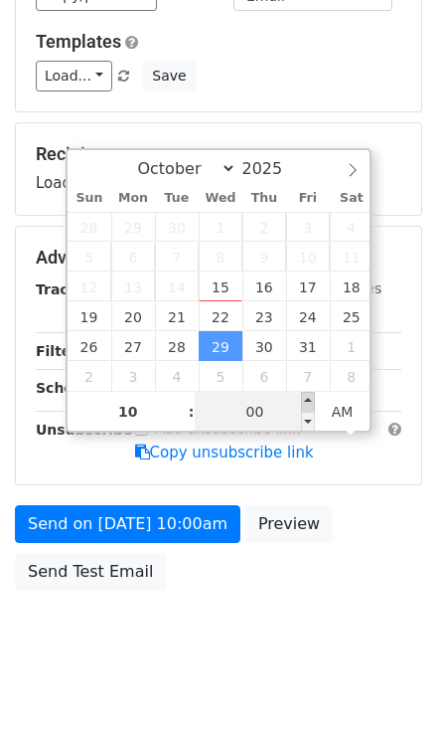
type input "2025-10-29 10:05"
type input "05"
click at [308, 397] on span at bounding box center [308, 402] width 14 height 20
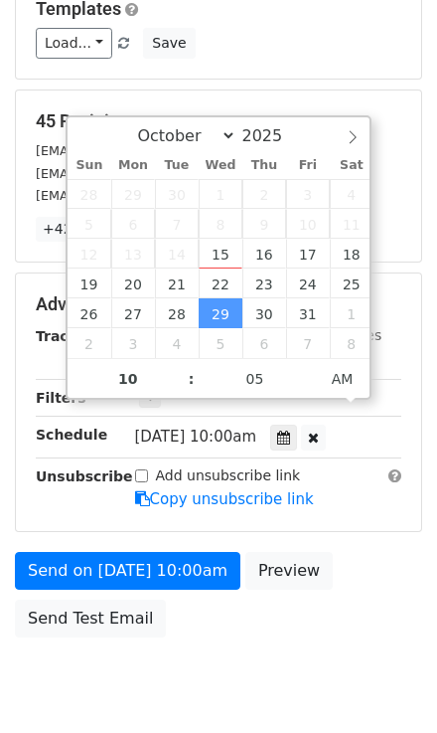
click at [392, 519] on form "Variables Copy/paste... {{Student First Name}} {{Student Last Name}} {{Instrume…" at bounding box center [219, 273] width 408 height 750
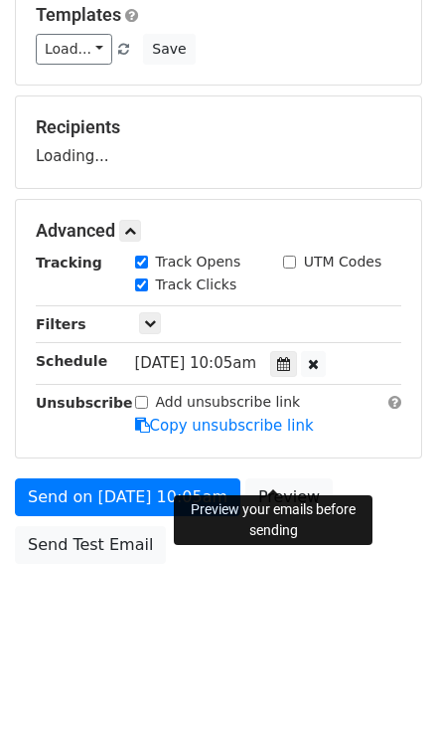
click at [277, 457] on div "Advanced Tracking Track Opens UTM Codes Track Clicks Filters Only include sprea…" at bounding box center [219, 328] width 406 height 257
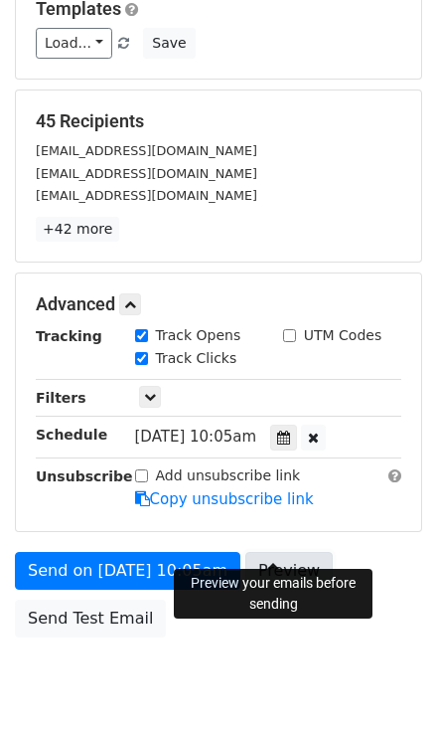
click at [279, 552] on link "Preview" at bounding box center [289, 571] width 87 height 38
click at [378, 552] on div "Send on Oct 29 at 10:05am Preview Send Test Email" at bounding box center [218, 599] width 437 height 95
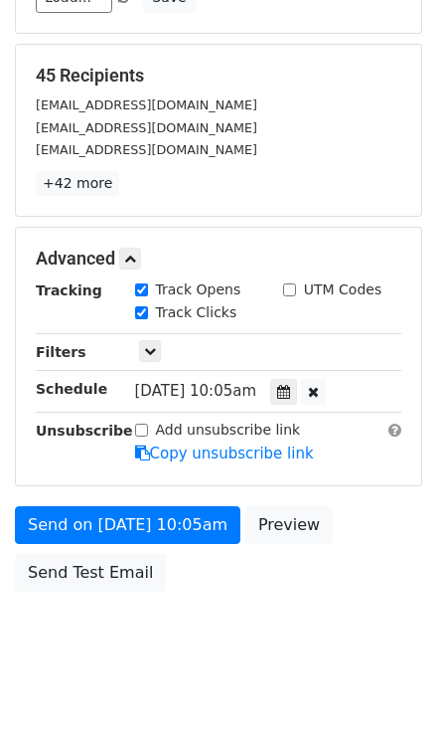
scroll to position [279, 0]
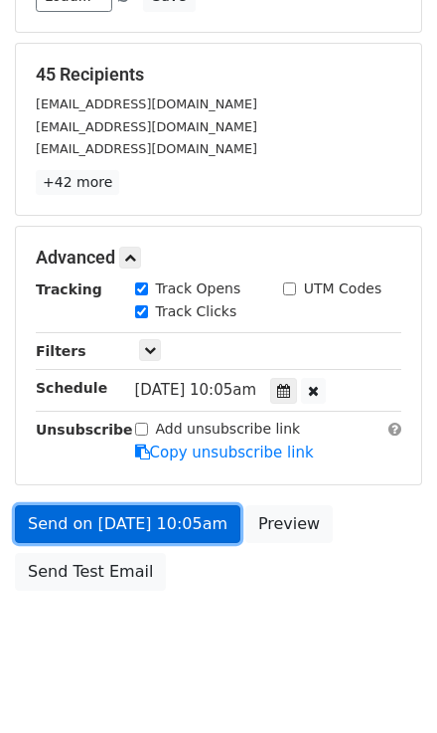
click at [153, 505] on link "Send on Oct 29 at 10:05am" at bounding box center [128, 524] width 226 height 38
